Goal: Transaction & Acquisition: Purchase product/service

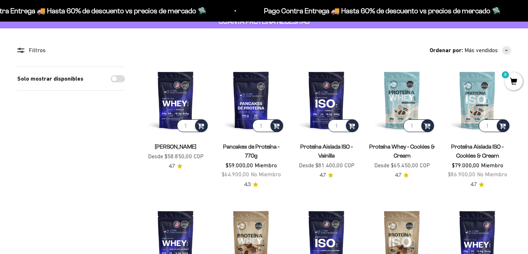
scroll to position [72, 0]
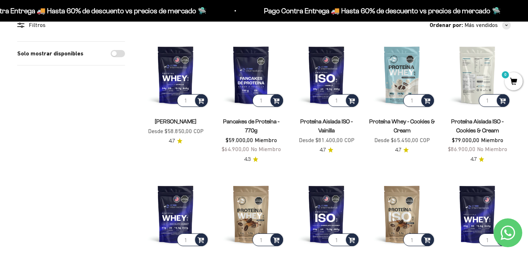
click at [465, 86] on img at bounding box center [477, 74] width 67 height 67
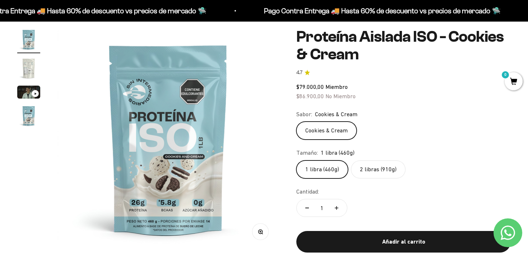
click at [389, 174] on label "2 libras (910g)" at bounding box center [378, 169] width 55 height 18
click at [296, 160] on input "2 libras (910g)" at bounding box center [296, 160] width 0 height 0
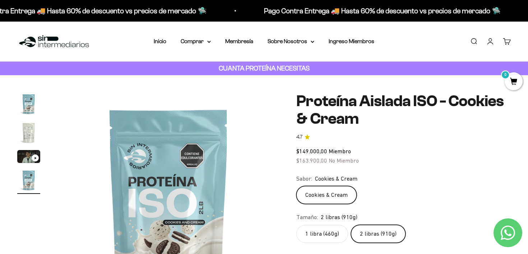
click at [40, 39] on img at bounding box center [54, 41] width 74 height 15
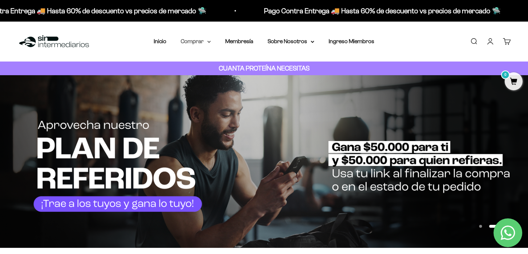
click at [199, 40] on summary "Comprar" at bounding box center [196, 41] width 30 height 9
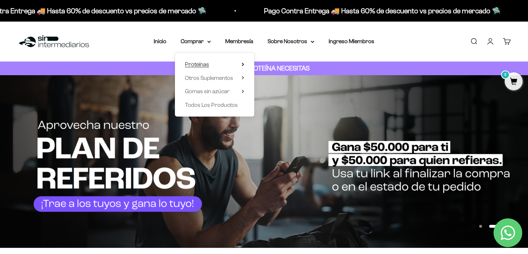
click at [243, 65] on icon at bounding box center [242, 64] width 1 height 3
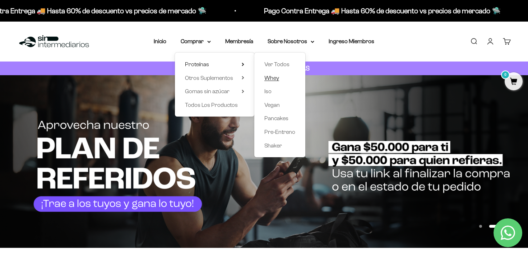
click at [273, 78] on span "Whey" at bounding box center [271, 78] width 15 height 6
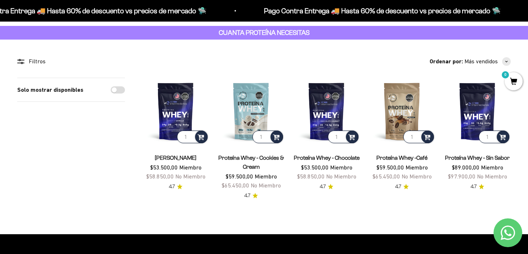
scroll to position [44, 0]
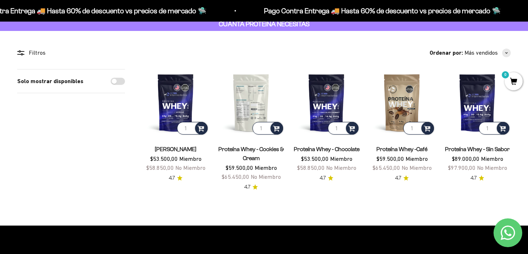
click at [252, 98] on img at bounding box center [251, 102] width 67 height 67
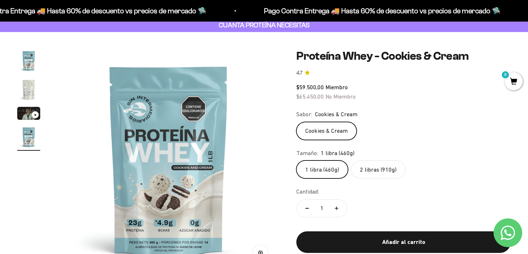
click at [392, 171] on label "2 libras (910g)" at bounding box center [378, 169] width 55 height 18
click at [296, 160] on input "2 libras (910g)" at bounding box center [296, 160] width 0 height 0
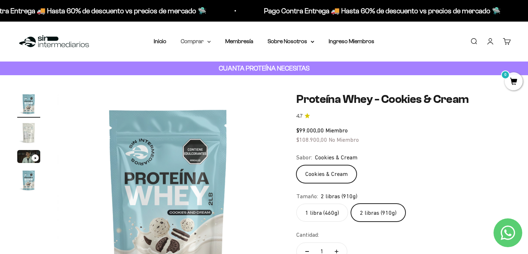
click at [204, 43] on summary "Comprar" at bounding box center [196, 41] width 30 height 9
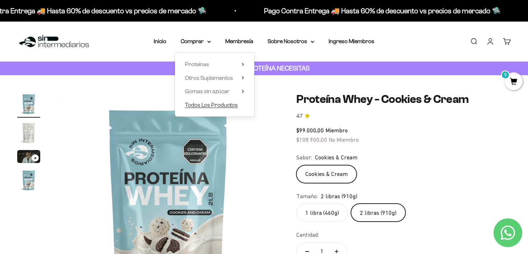
click at [230, 104] on span "Todos Los Productos" at bounding box center [211, 105] width 53 height 6
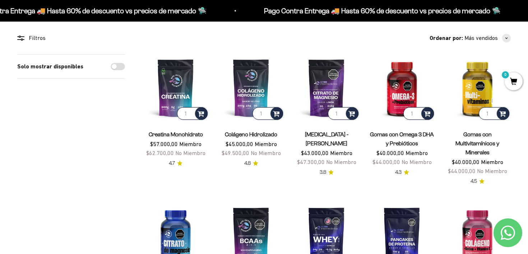
scroll to position [54, 0]
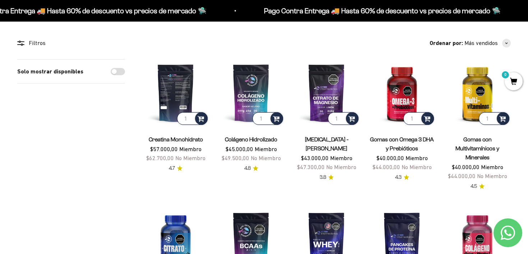
click at [172, 87] on img at bounding box center [175, 92] width 67 height 67
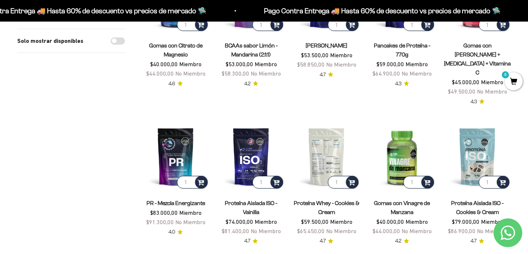
scroll to position [300, 0]
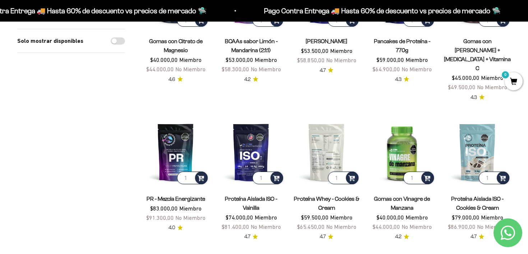
click at [323, 132] on img at bounding box center [326, 152] width 67 height 67
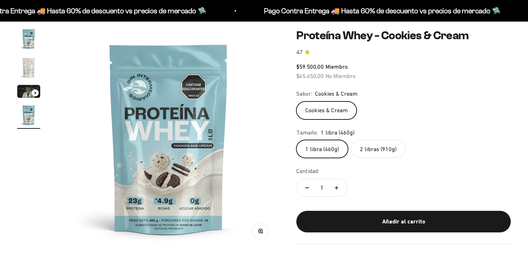
click at [391, 152] on label "2 libras (910g)" at bounding box center [378, 149] width 55 height 18
click at [296, 140] on input "2 libras (910g)" at bounding box center [296, 139] width 0 height 0
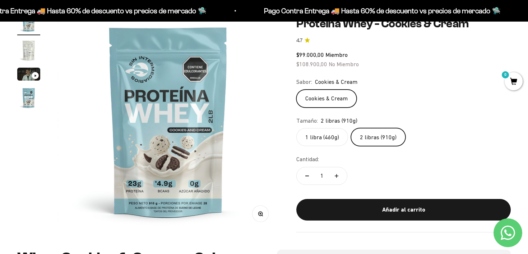
scroll to position [86, 0]
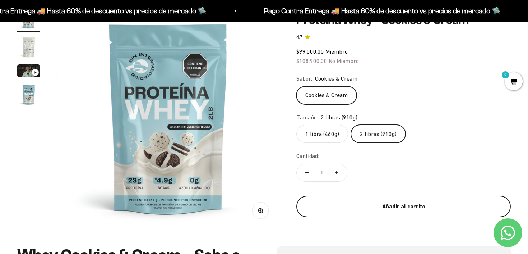
click at [412, 202] on div "Añadir al carrito" at bounding box center [404, 206] width 186 height 9
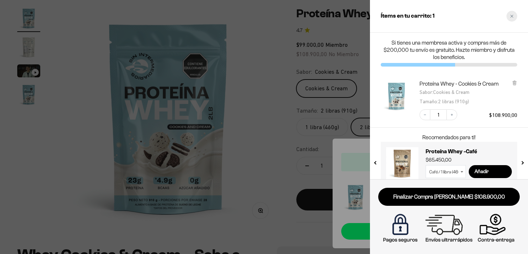
click at [513, 19] on div "Close cart" at bounding box center [512, 16] width 11 height 11
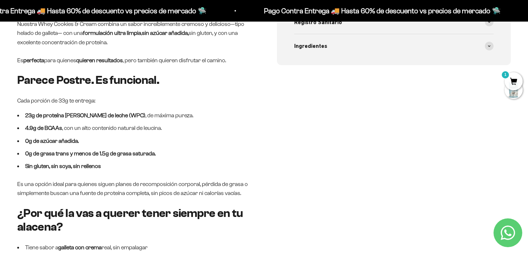
scroll to position [0, 0]
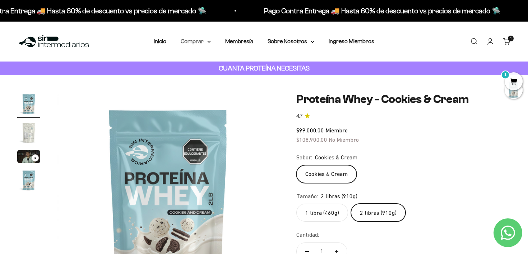
click at [208, 41] on icon at bounding box center [209, 41] width 3 height 1
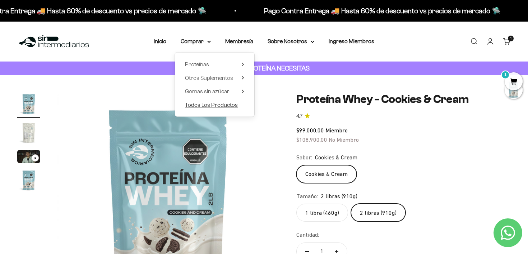
click at [214, 107] on span "Todos Los Productos" at bounding box center [211, 105] width 53 height 6
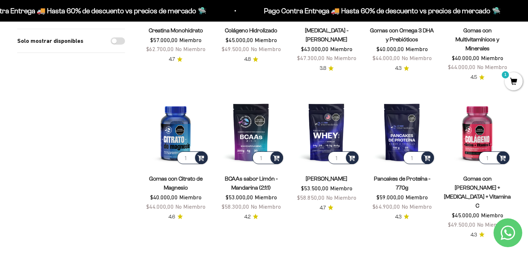
scroll to position [206, 0]
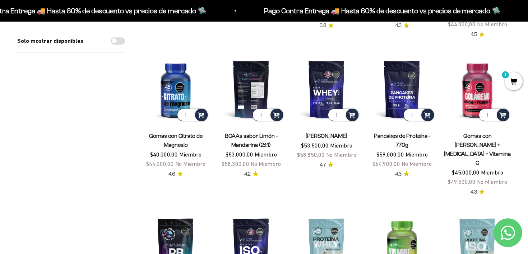
click at [255, 86] on img at bounding box center [251, 89] width 67 height 67
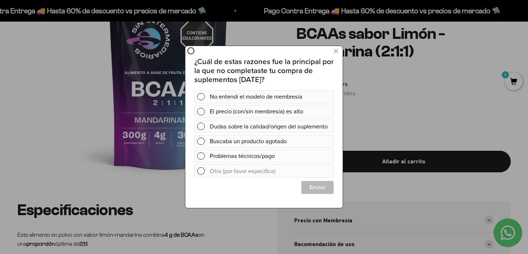
scroll to position [99, 0]
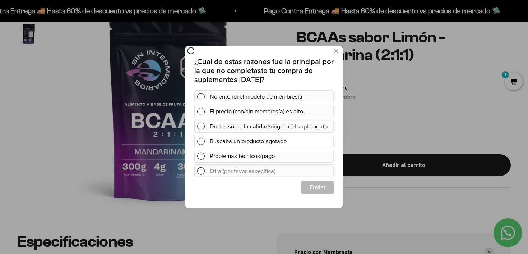
click at [220, 148] on div "Buscaba un producto agotado" at bounding box center [270, 141] width 121 height 13
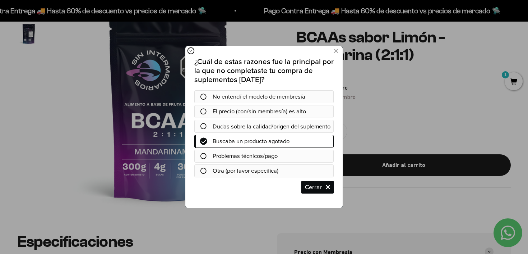
click at [322, 193] on span "Cerrar" at bounding box center [318, 187] width 32 height 13
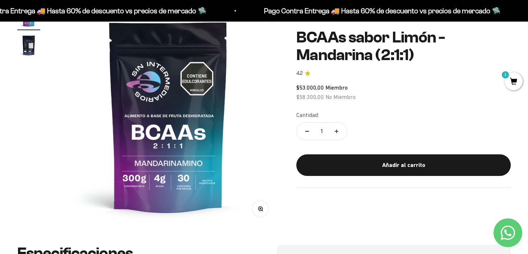
scroll to position [88, 0]
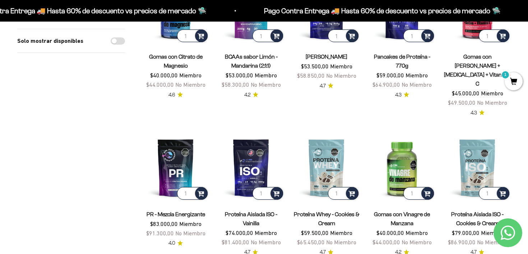
scroll to position [285, 0]
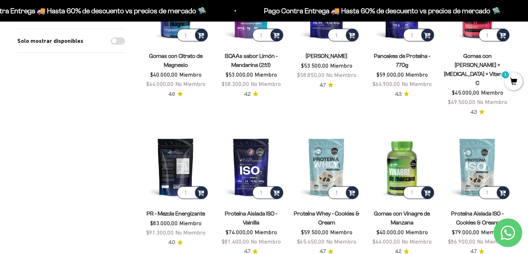
click at [167, 158] on img at bounding box center [175, 166] width 67 height 67
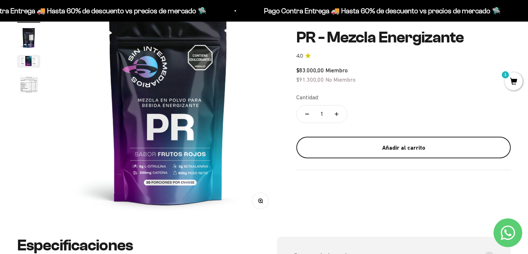
click at [352, 144] on div "Añadir al carrito" at bounding box center [404, 147] width 186 height 9
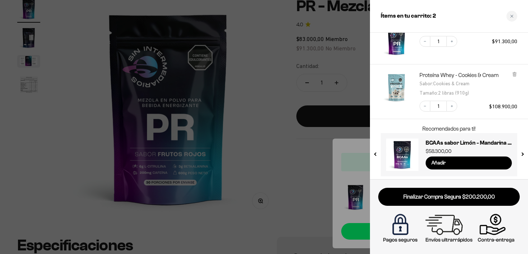
scroll to position [43, 0]
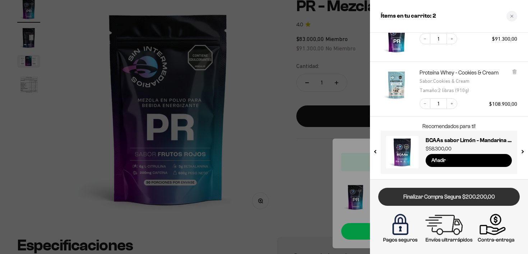
click at [472, 197] on link "Finalizar Compra Segura $200.200,00" at bounding box center [449, 197] width 142 height 18
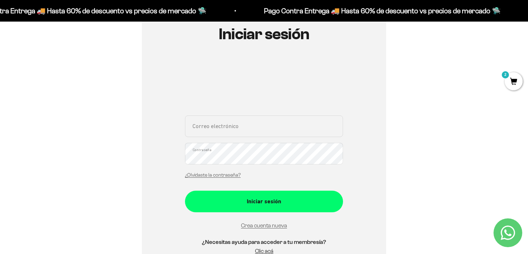
scroll to position [84, 0]
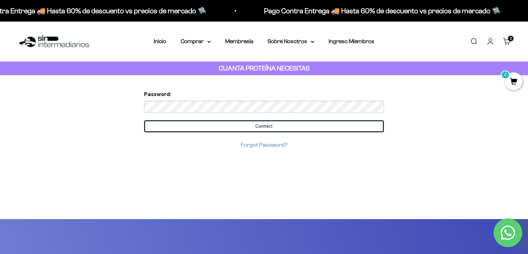
click at [299, 125] on input "Connect" at bounding box center [264, 126] width 240 height 12
click at [258, 128] on input "Connect" at bounding box center [264, 126] width 240 height 12
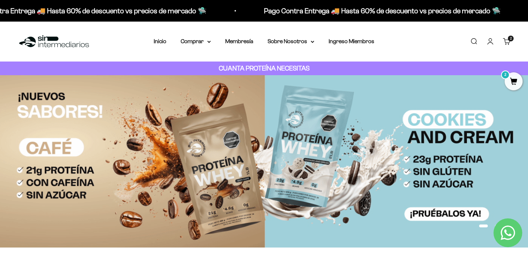
click at [492, 43] on link "Cuenta" at bounding box center [491, 41] width 8 height 8
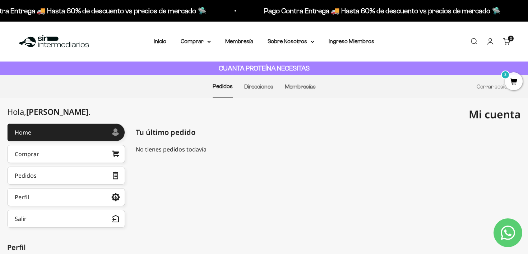
click at [508, 39] on link "Carrito 2 artículos 2" at bounding box center [507, 41] width 8 height 8
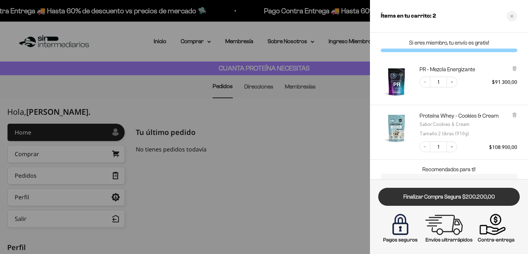
click at [467, 197] on link "Finalizar Compra Segura $200.200,00" at bounding box center [449, 197] width 142 height 18
